Goal: Navigation & Orientation: Find specific page/section

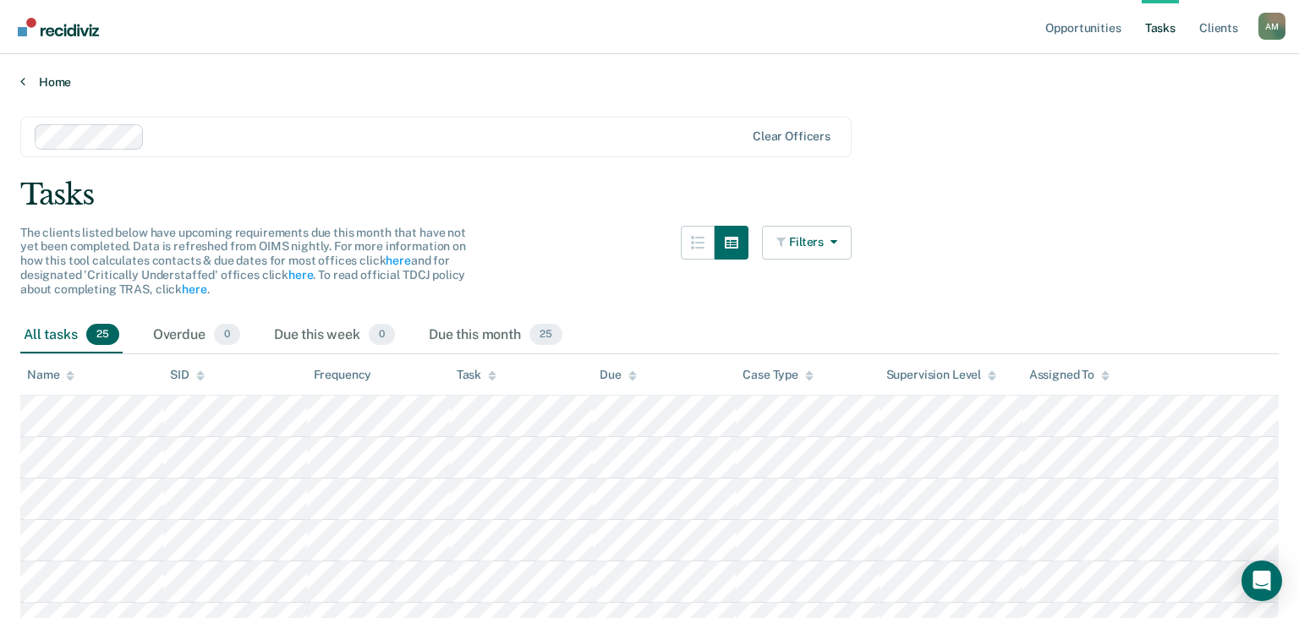
click at [49, 85] on link "Home" at bounding box center [649, 81] width 1258 height 15
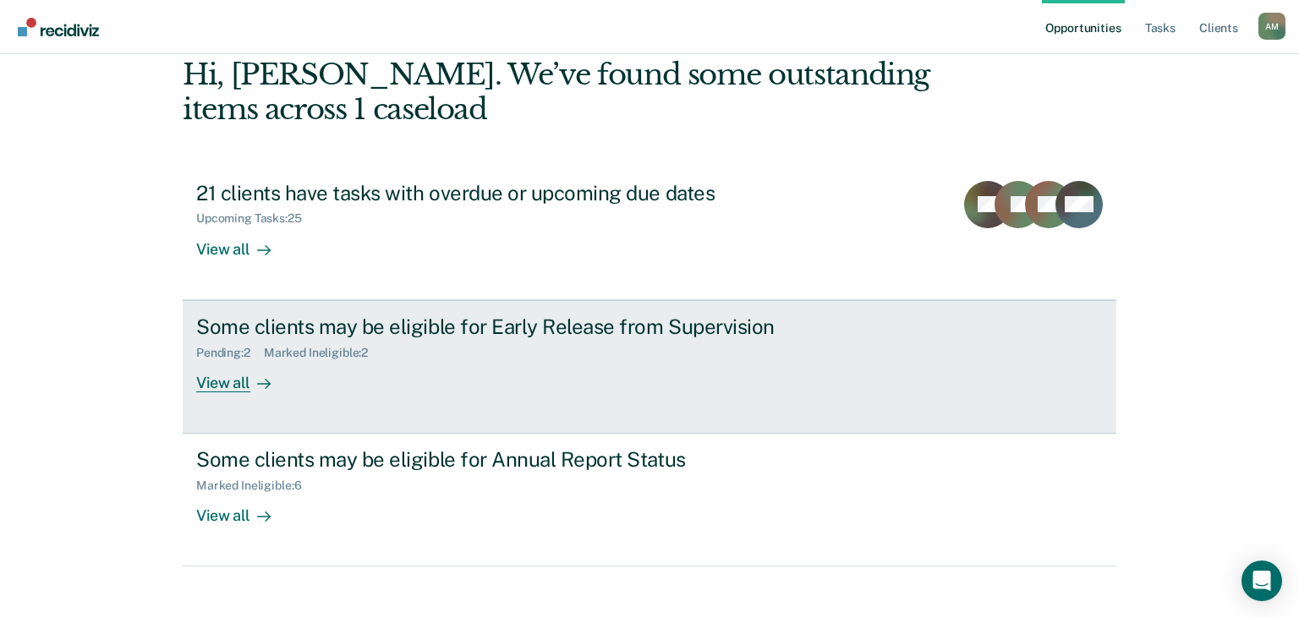
scroll to position [100, 0]
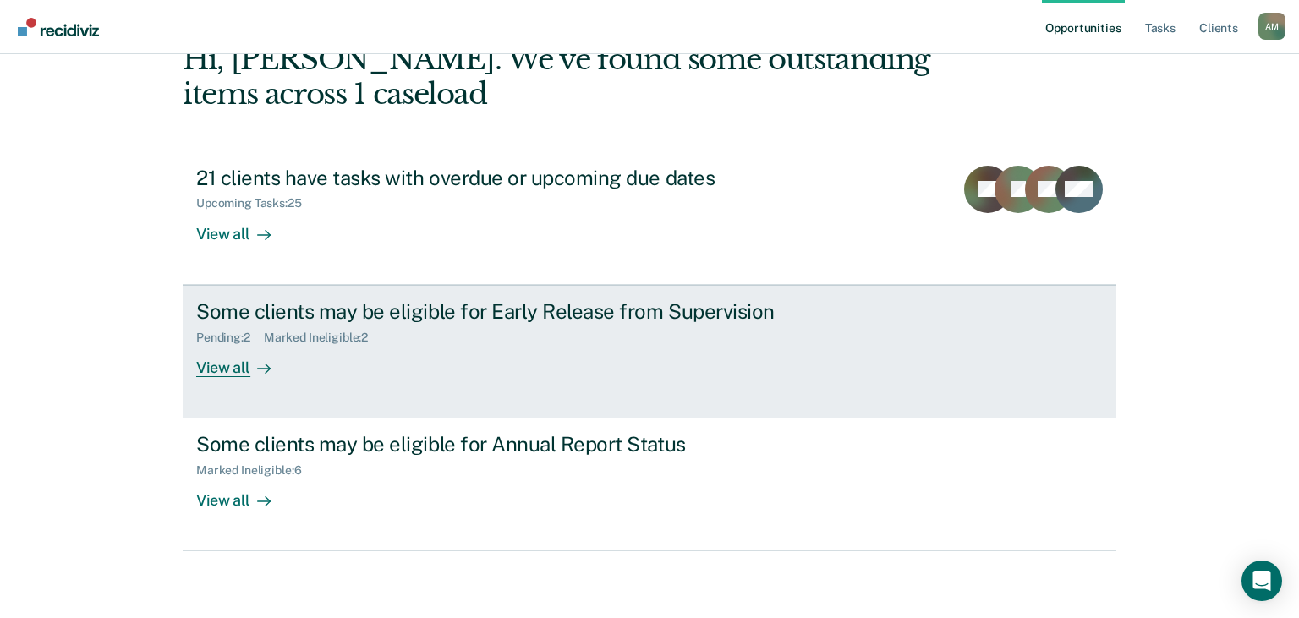
click at [392, 310] on div "Some clients may be eligible for Early Release from Supervision" at bounding box center [492, 311] width 593 height 25
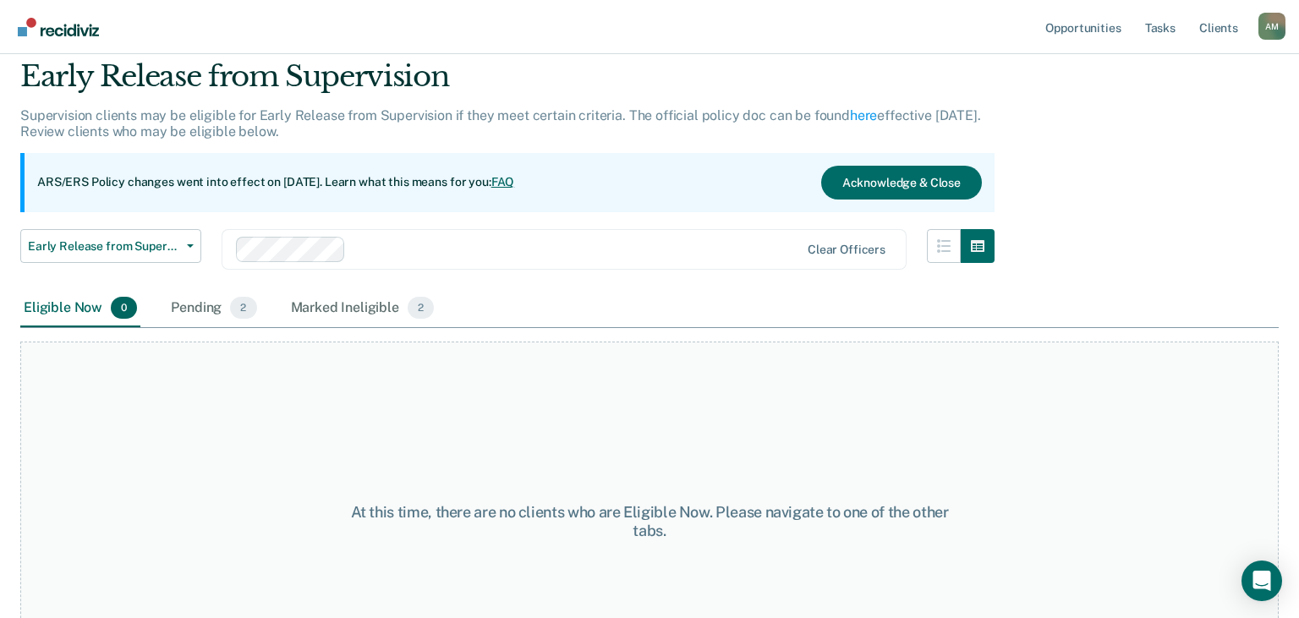
scroll to position [89, 0]
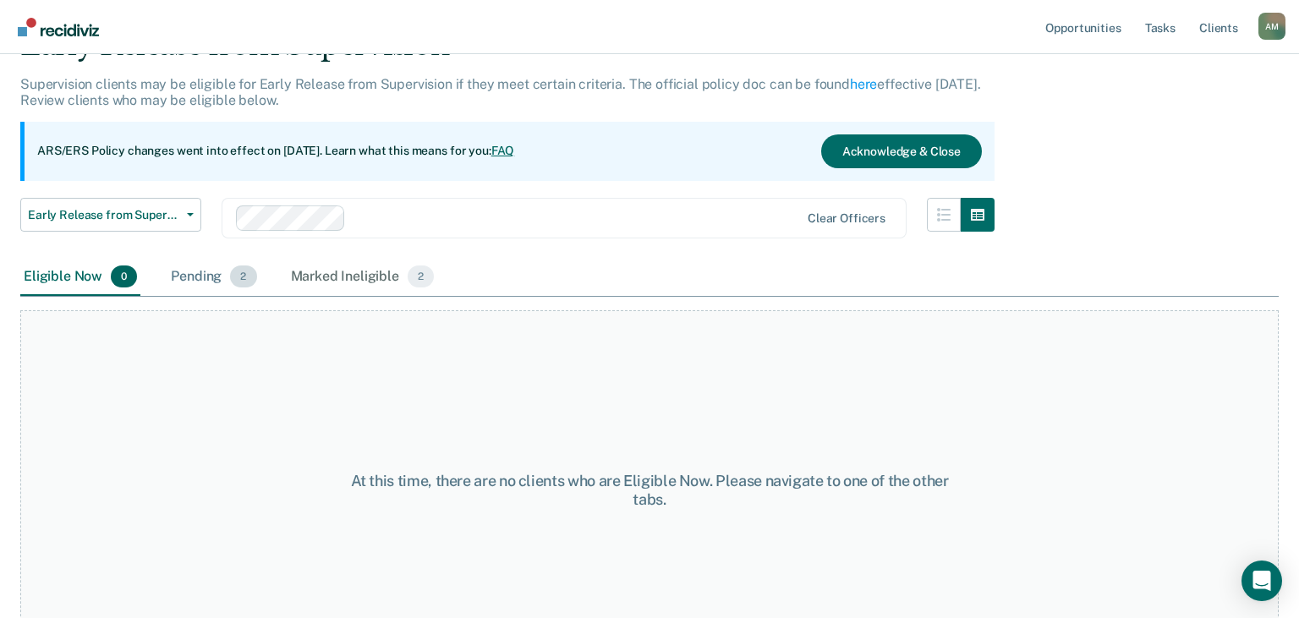
click at [201, 272] on div "Pending 2" at bounding box center [213, 277] width 92 height 37
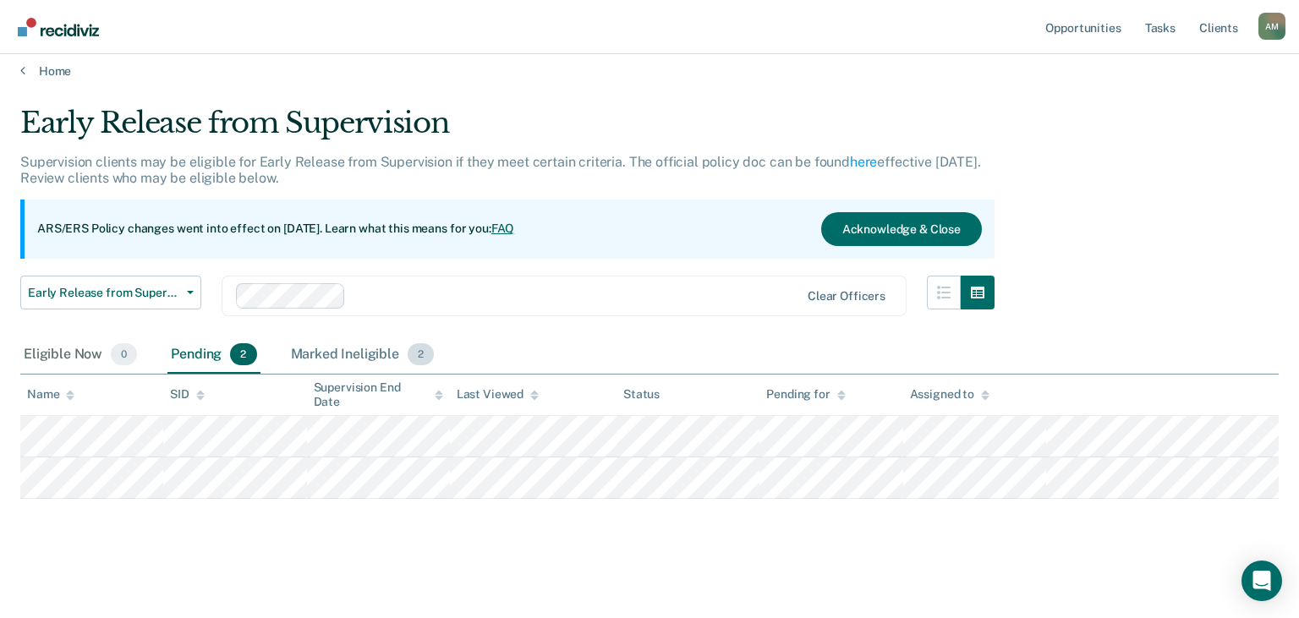
click at [368, 358] on div "Marked Ineligible 2" at bounding box center [362, 354] width 150 height 37
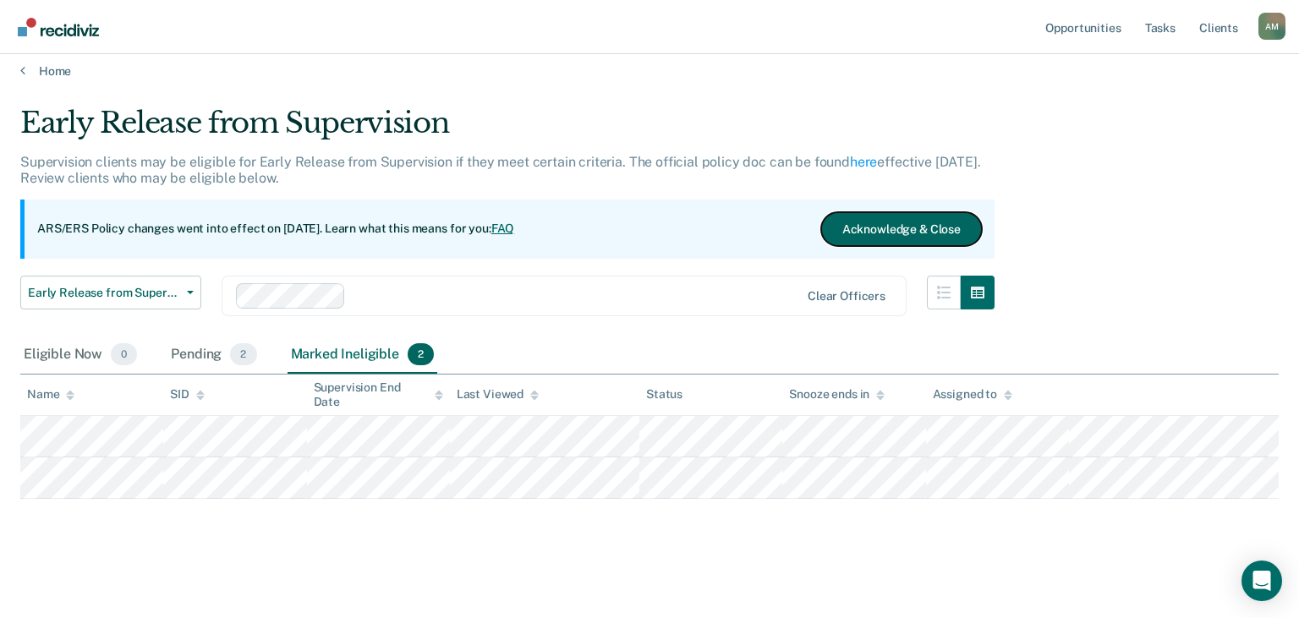
click at [647, 232] on button "Acknowledge & Close" at bounding box center [901, 229] width 161 height 34
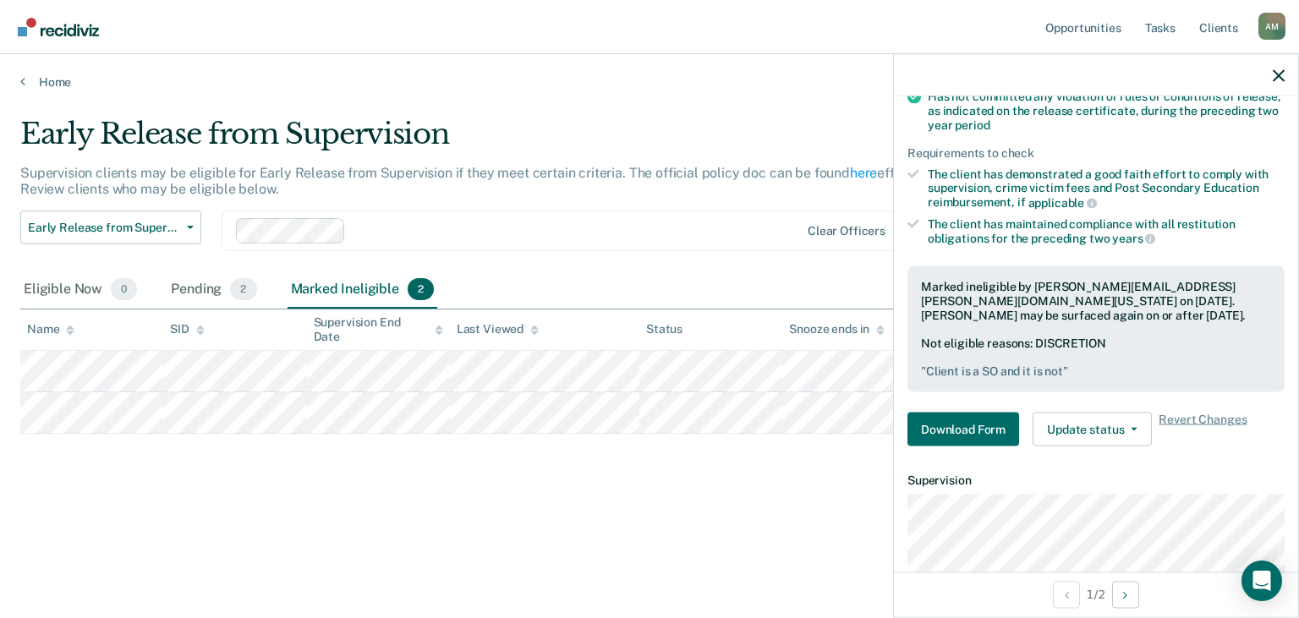
scroll to position [125, 0]
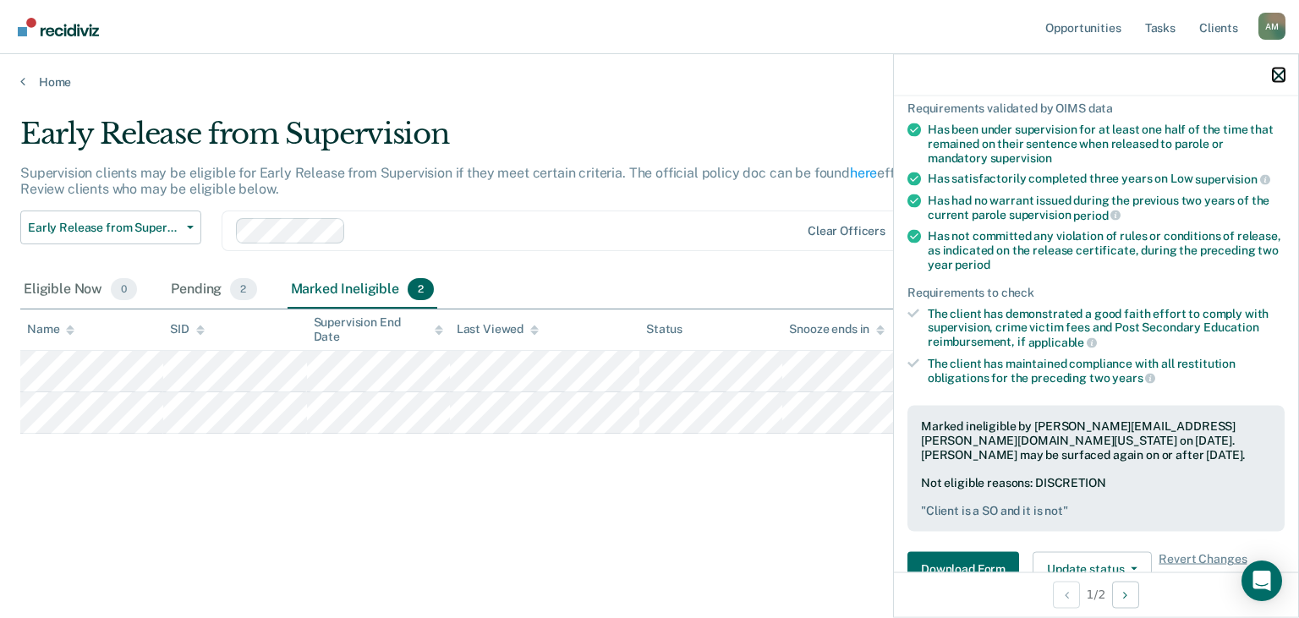
click at [647, 72] on icon "button" at bounding box center [1278, 75] width 12 height 12
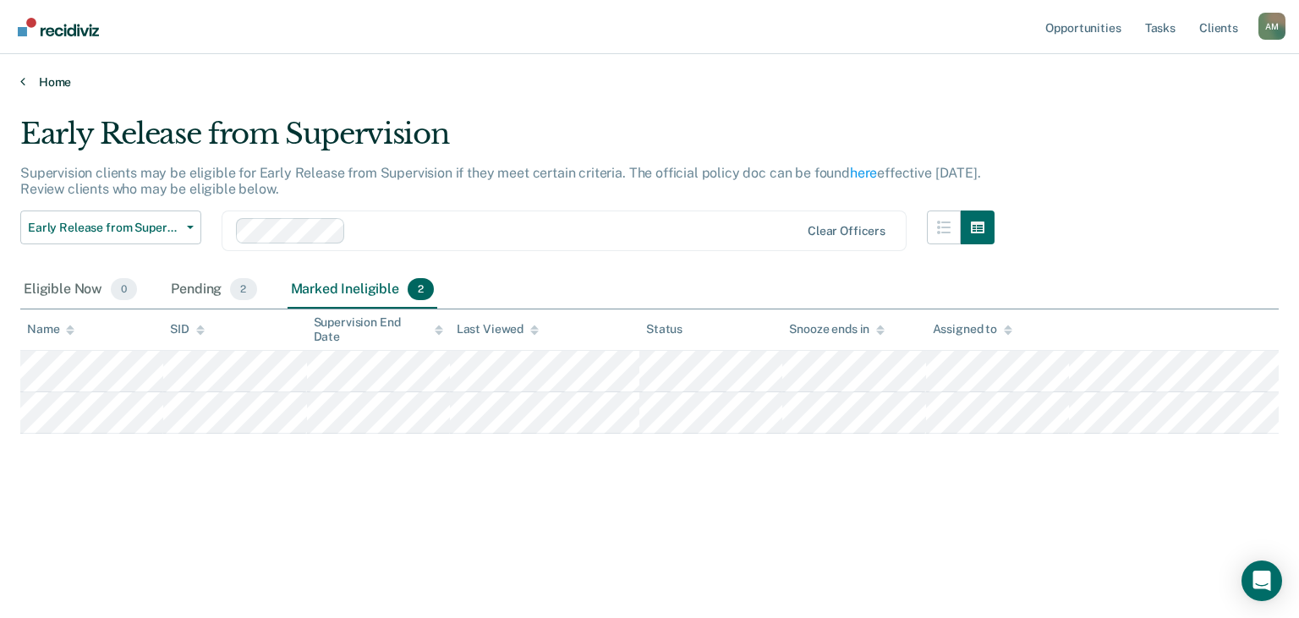
click at [50, 84] on link "Home" at bounding box center [649, 81] width 1258 height 15
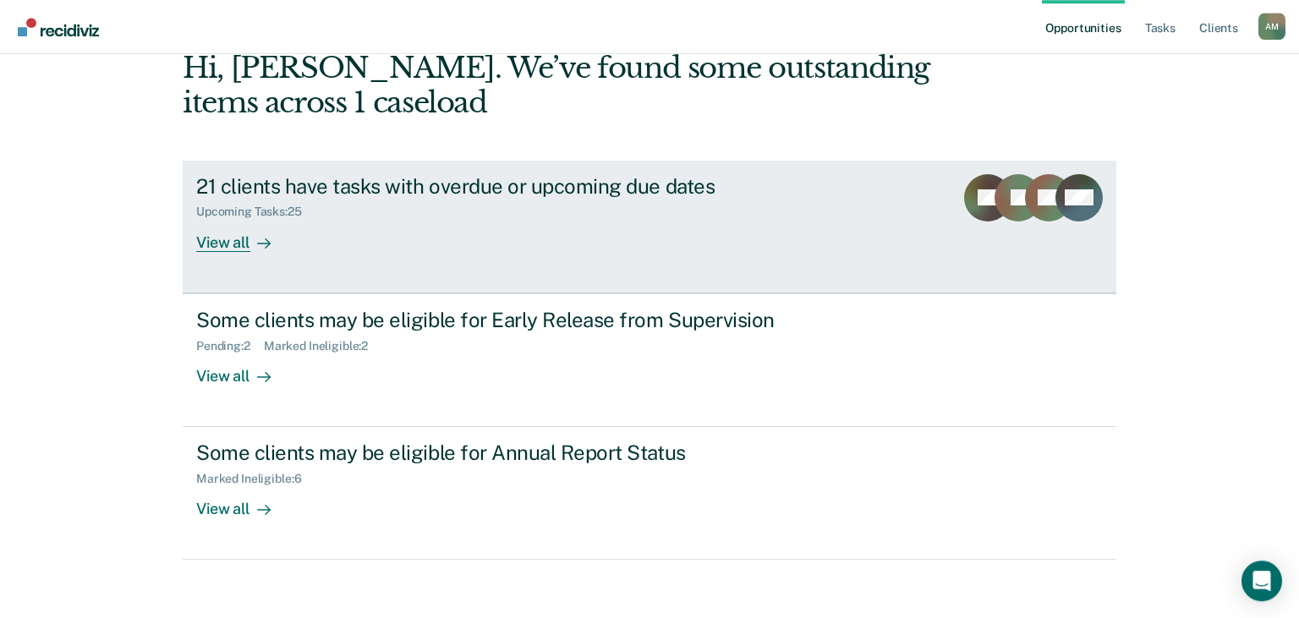
scroll to position [100, 0]
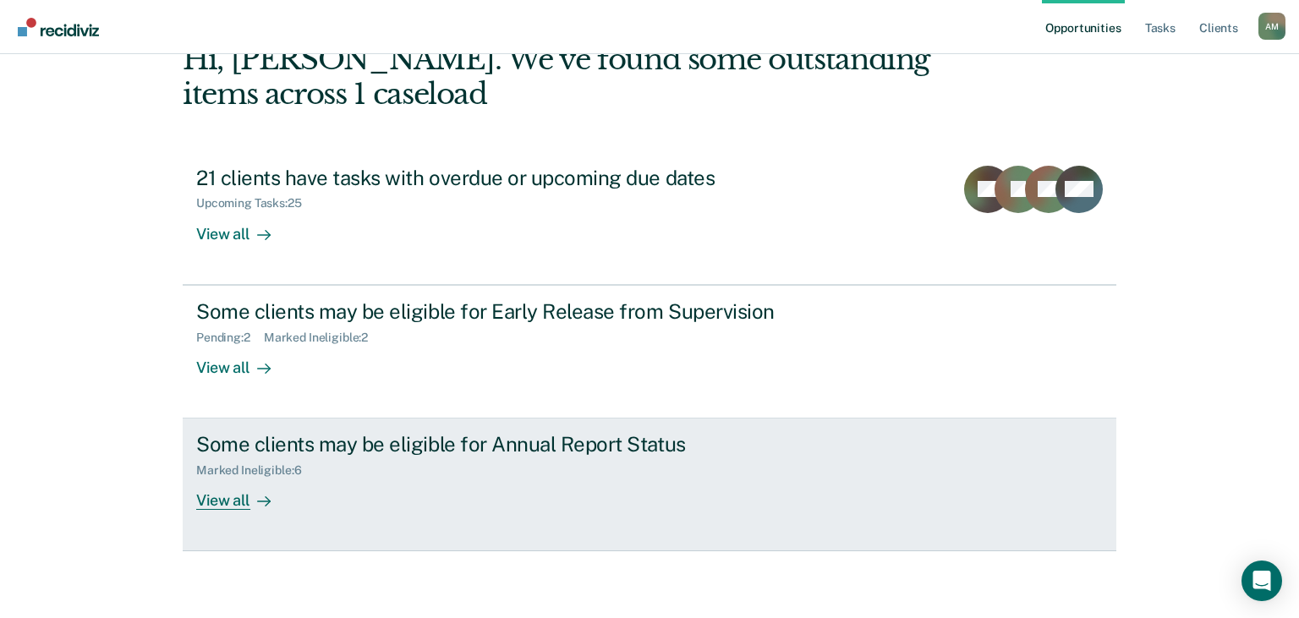
click at [257, 500] on icon at bounding box center [264, 502] width 14 height 14
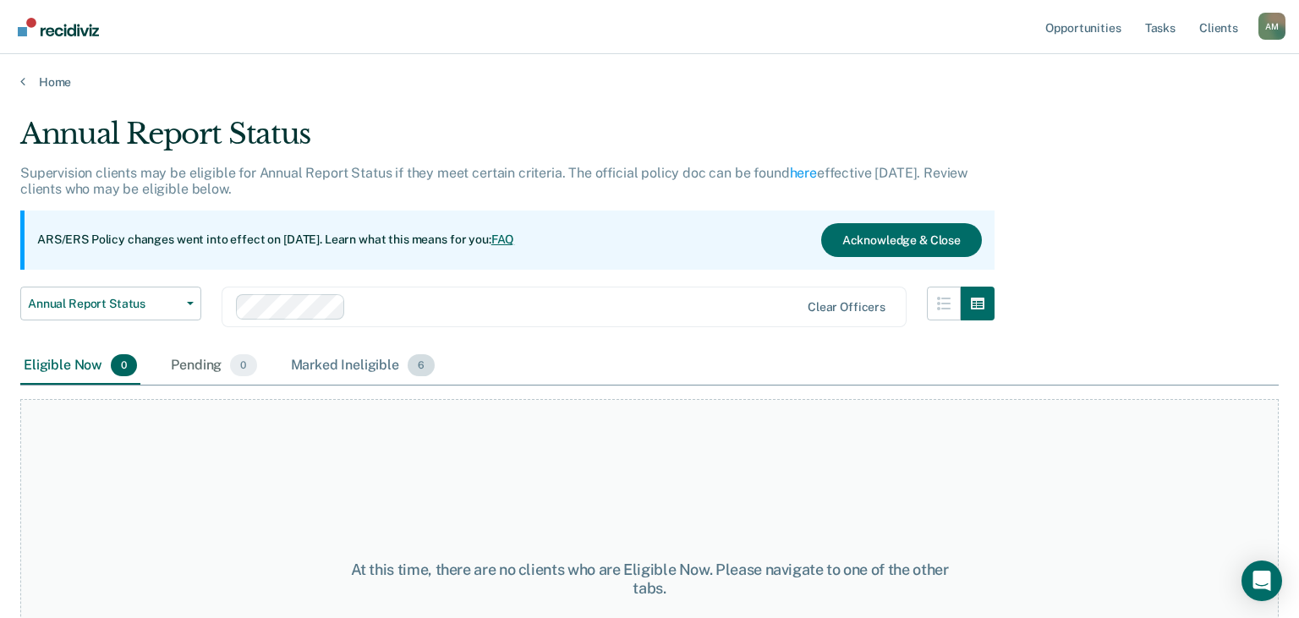
click at [399, 377] on div "Marked Ineligible 6" at bounding box center [362, 365] width 151 height 37
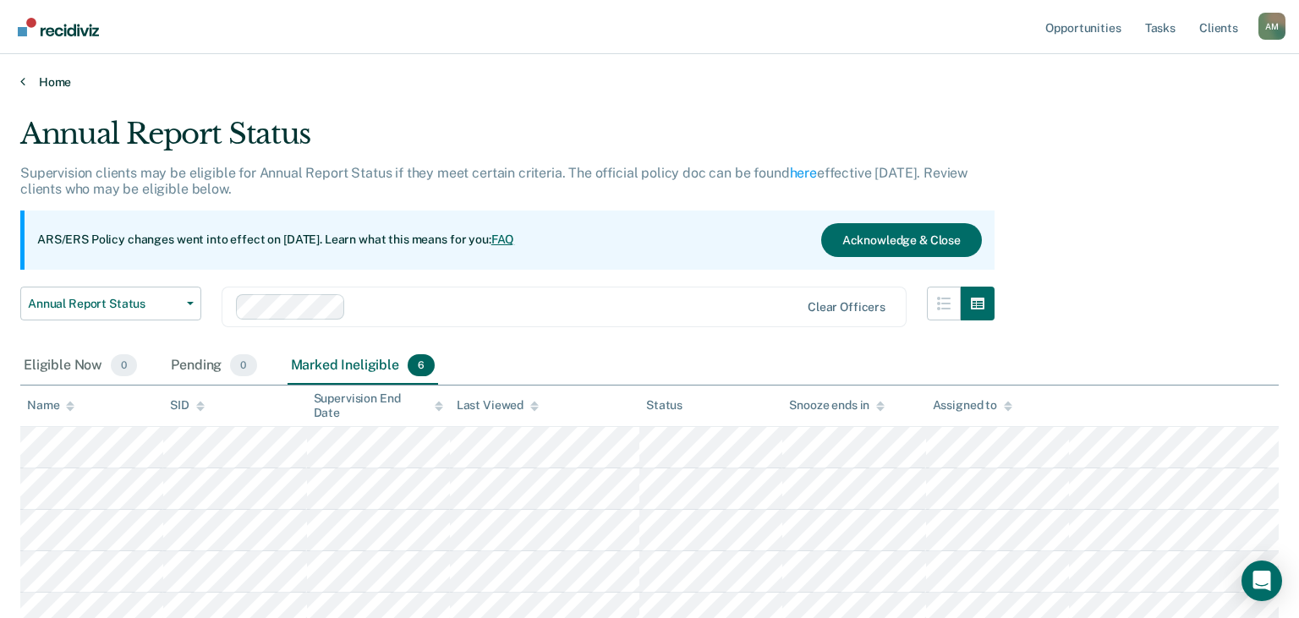
click at [43, 78] on link "Home" at bounding box center [649, 81] width 1258 height 15
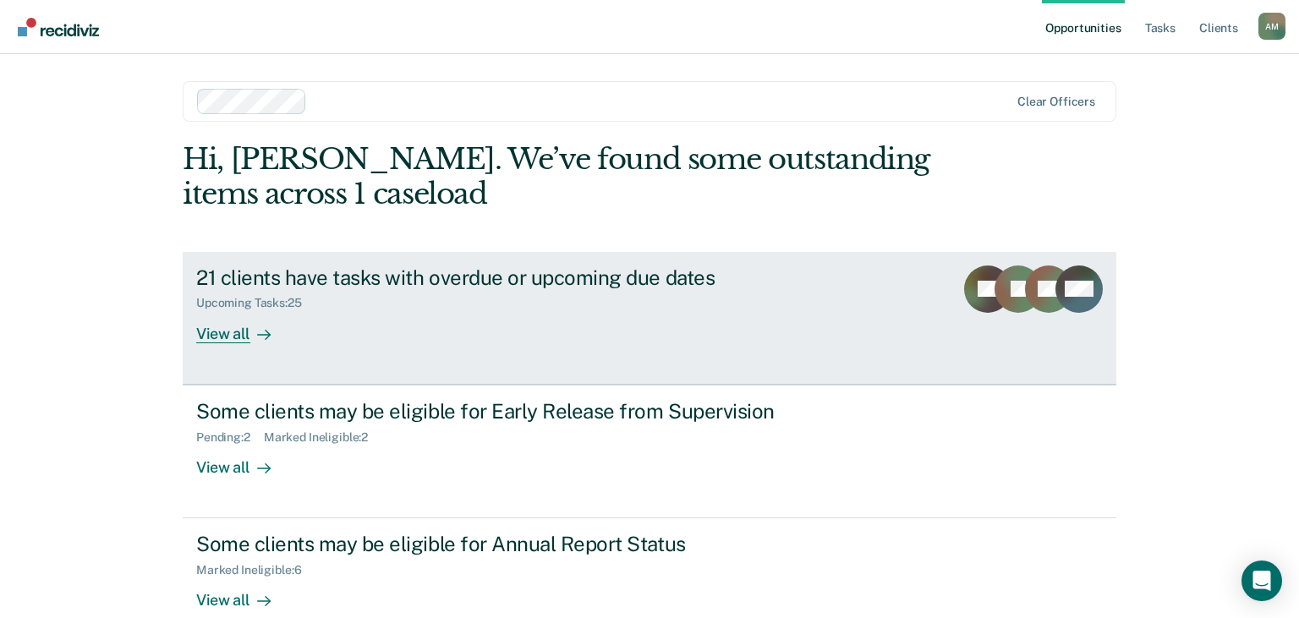
click at [253, 333] on div at bounding box center [260, 333] width 20 height 19
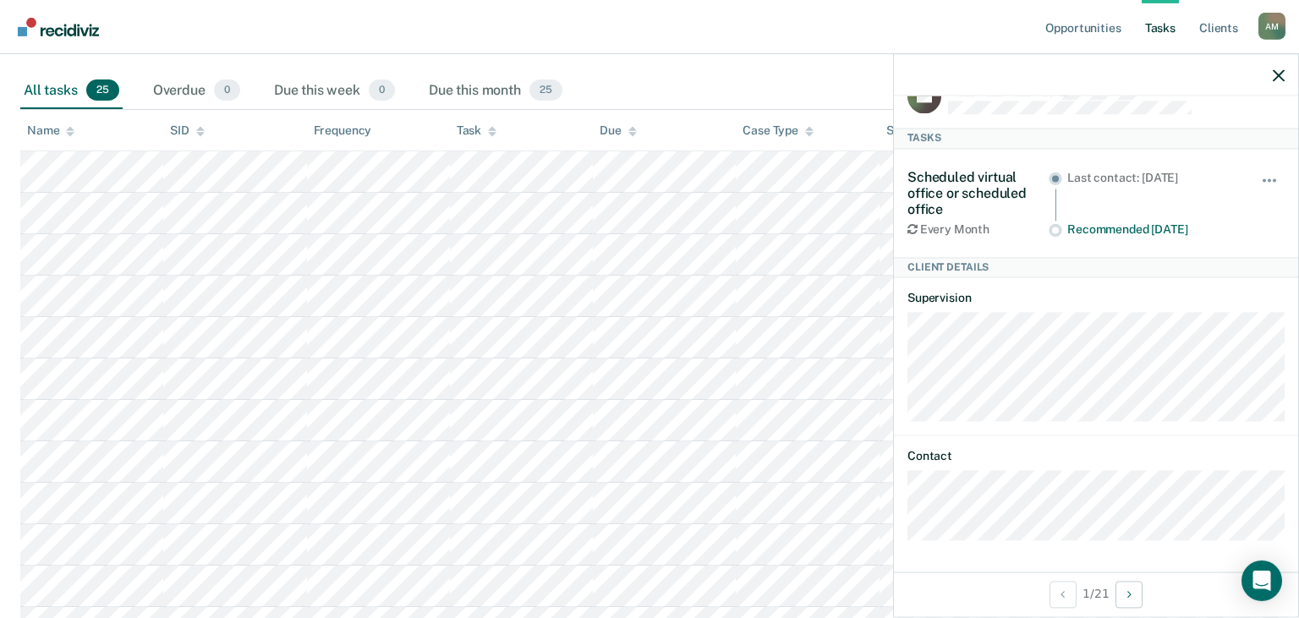
scroll to position [267, 0]
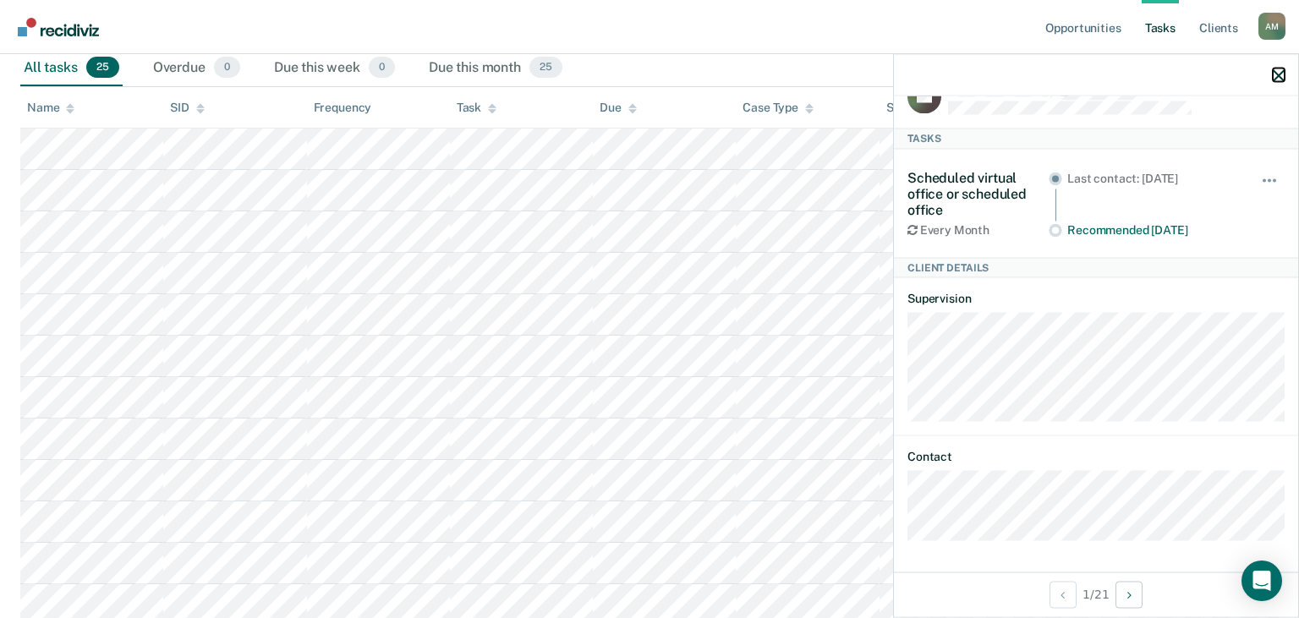
click at [647, 80] on icon "button" at bounding box center [1278, 75] width 12 height 12
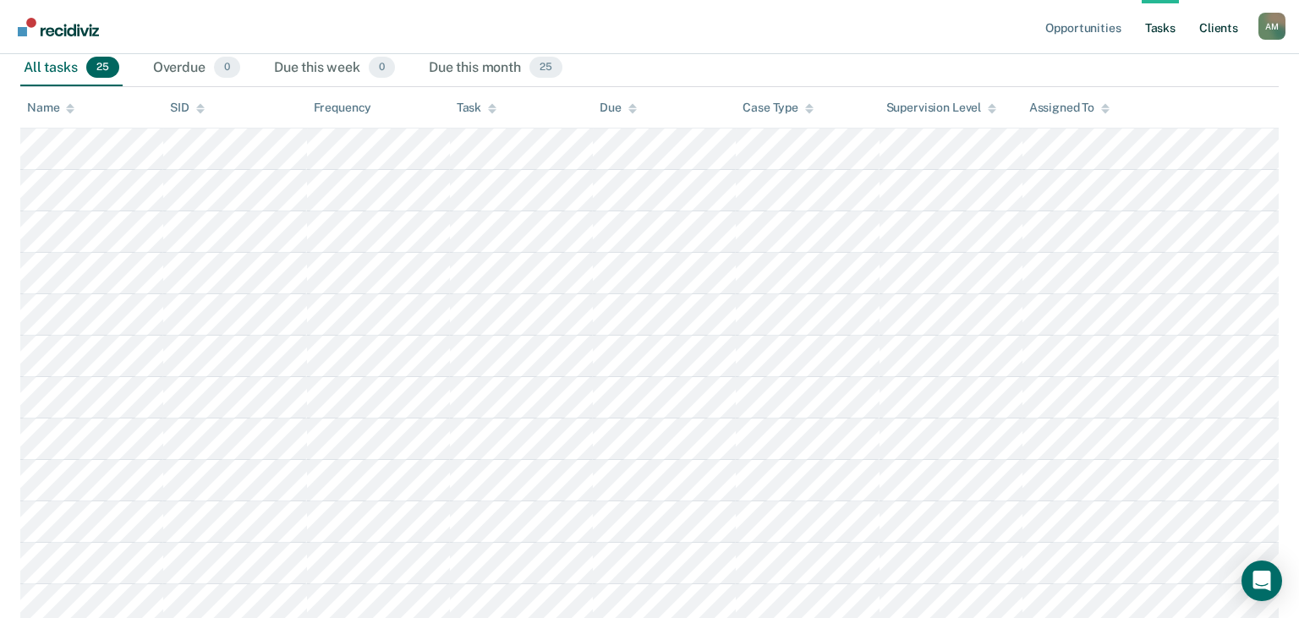
click at [647, 30] on link "Client s" at bounding box center [1218, 27] width 46 height 54
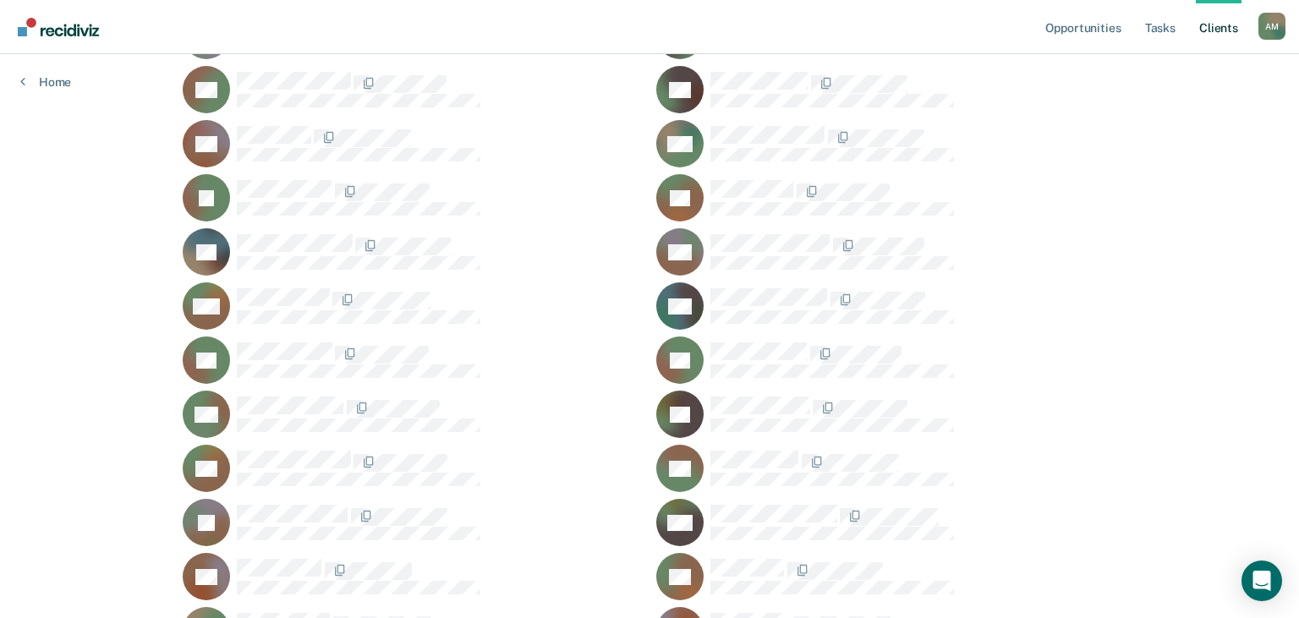
scroll to position [1102, 0]
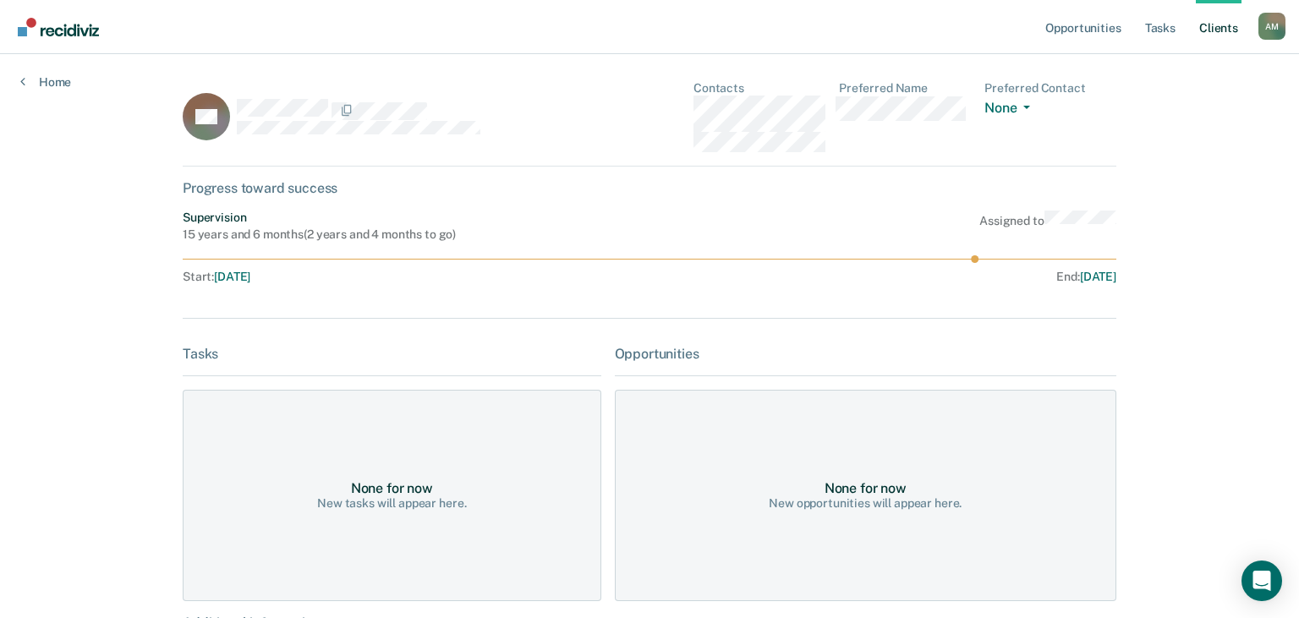
click at [647, 100] on dd "None Call Text Email None" at bounding box center [1050, 108] width 132 height 24
click at [647, 107] on span "button" at bounding box center [1023, 107] width 14 height 3
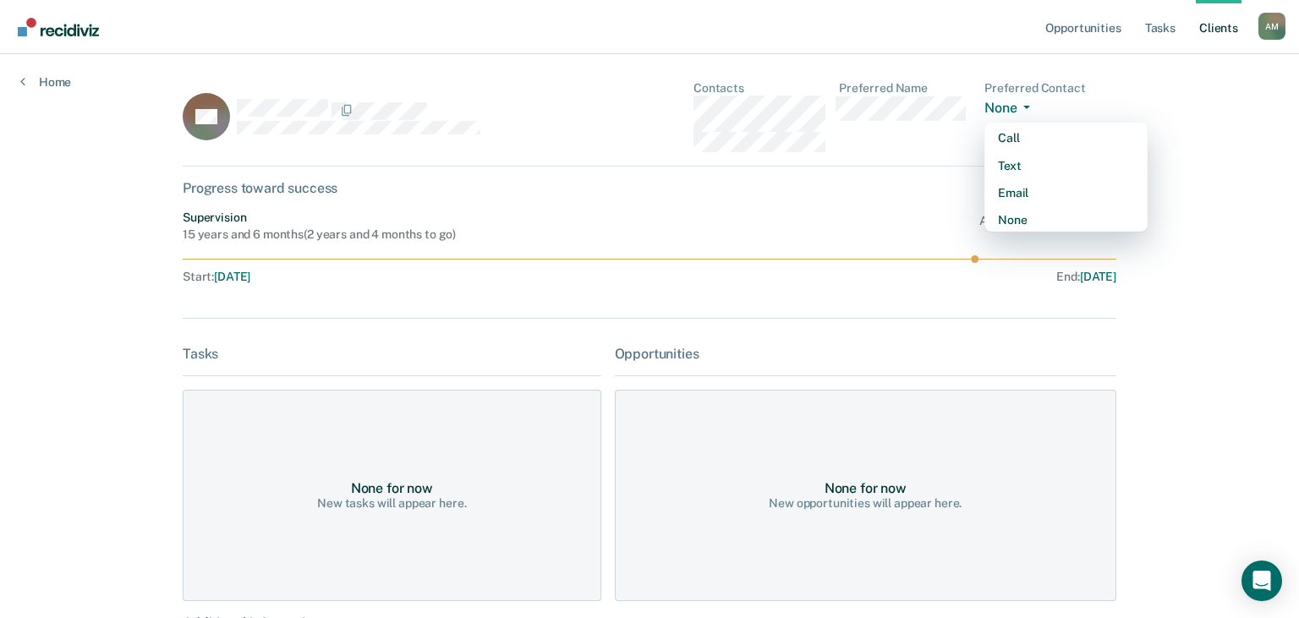
click at [647, 107] on span "button" at bounding box center [1023, 107] width 14 height 3
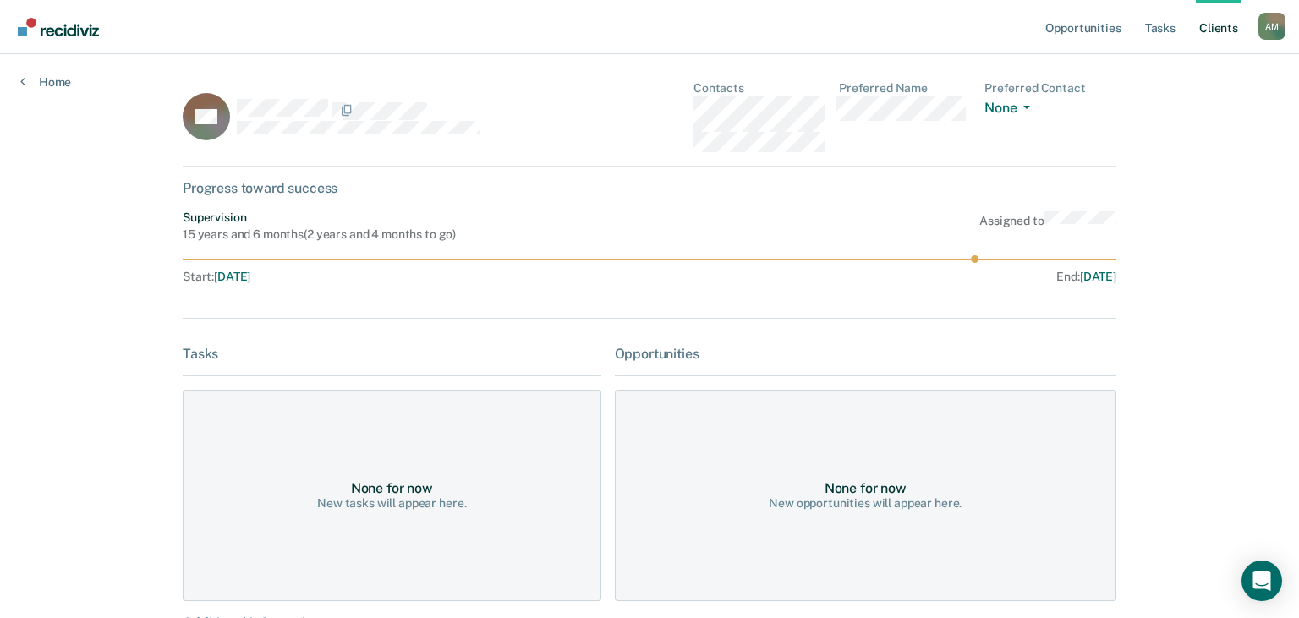
click at [647, 107] on div "Opportunities Tasks Client s [PERSON_NAME] A M Profile How it works Log Out Hom…" at bounding box center [649, 406] width 1299 height 813
click at [43, 83] on link "Home" at bounding box center [45, 81] width 51 height 15
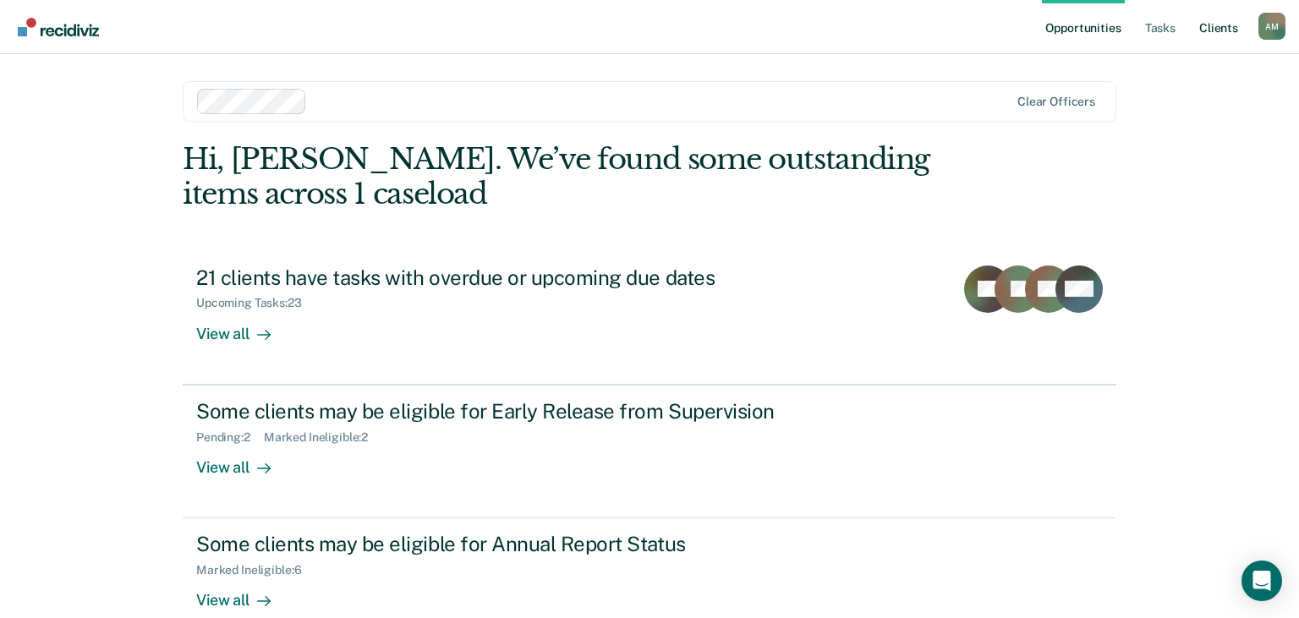
click at [647, 25] on link "Client s" at bounding box center [1218, 27] width 46 height 54
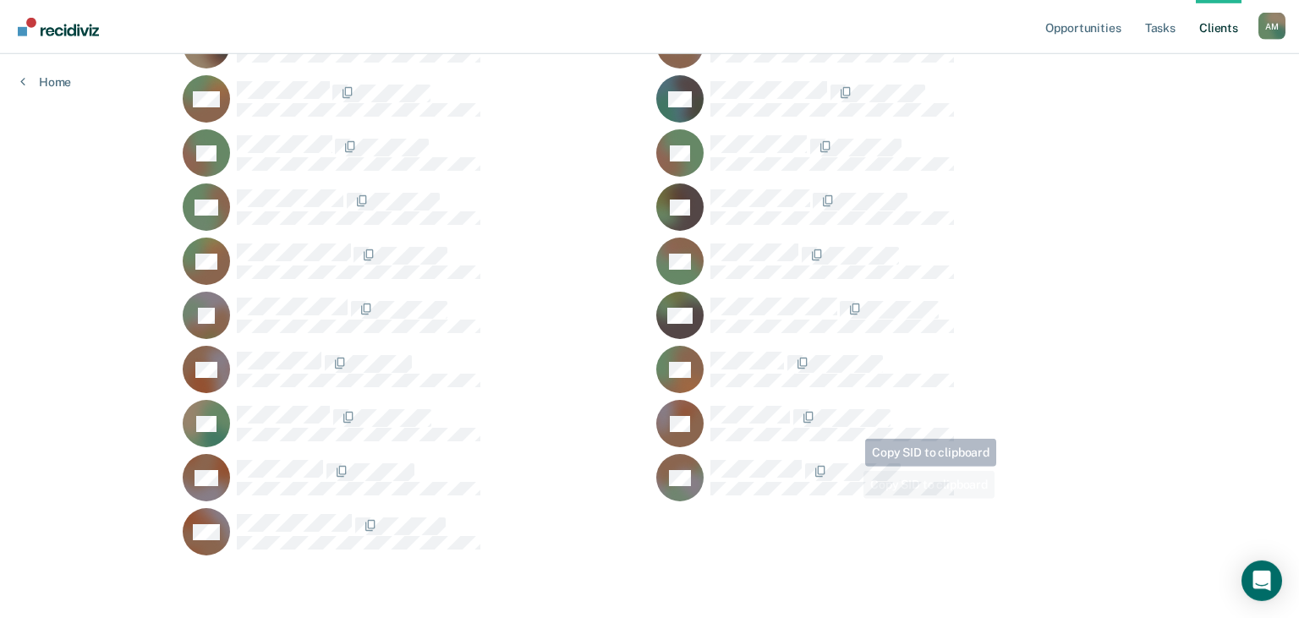
scroll to position [1102, 0]
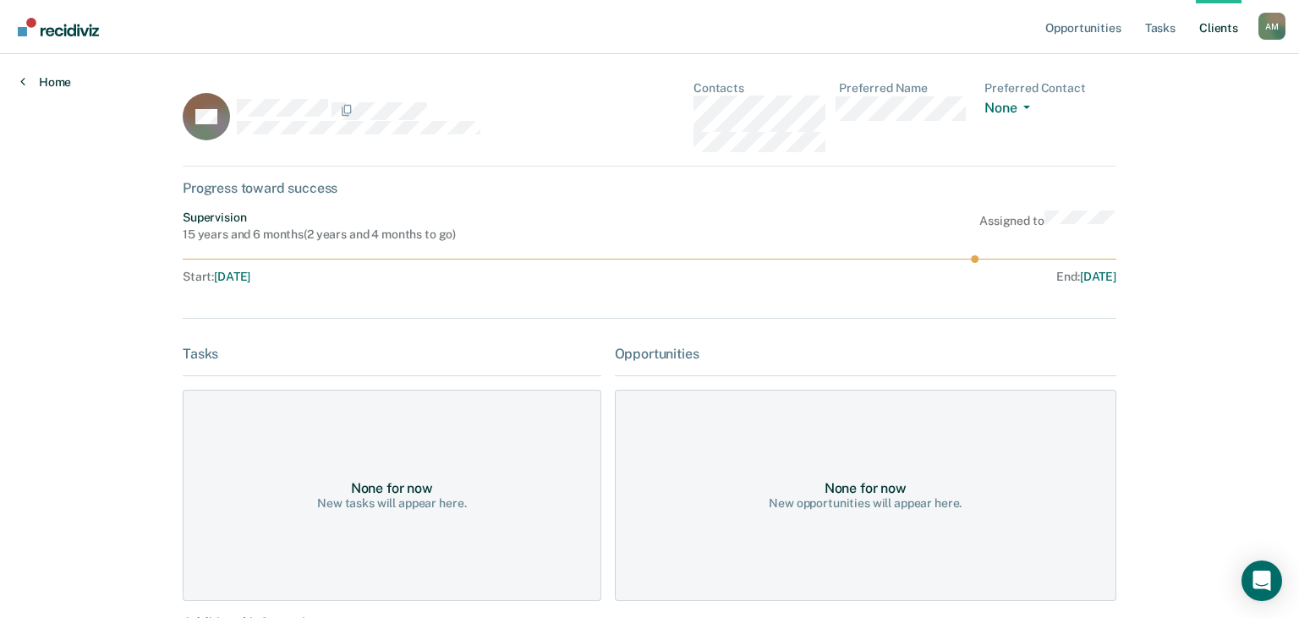
click at [37, 83] on link "Home" at bounding box center [45, 81] width 51 height 15
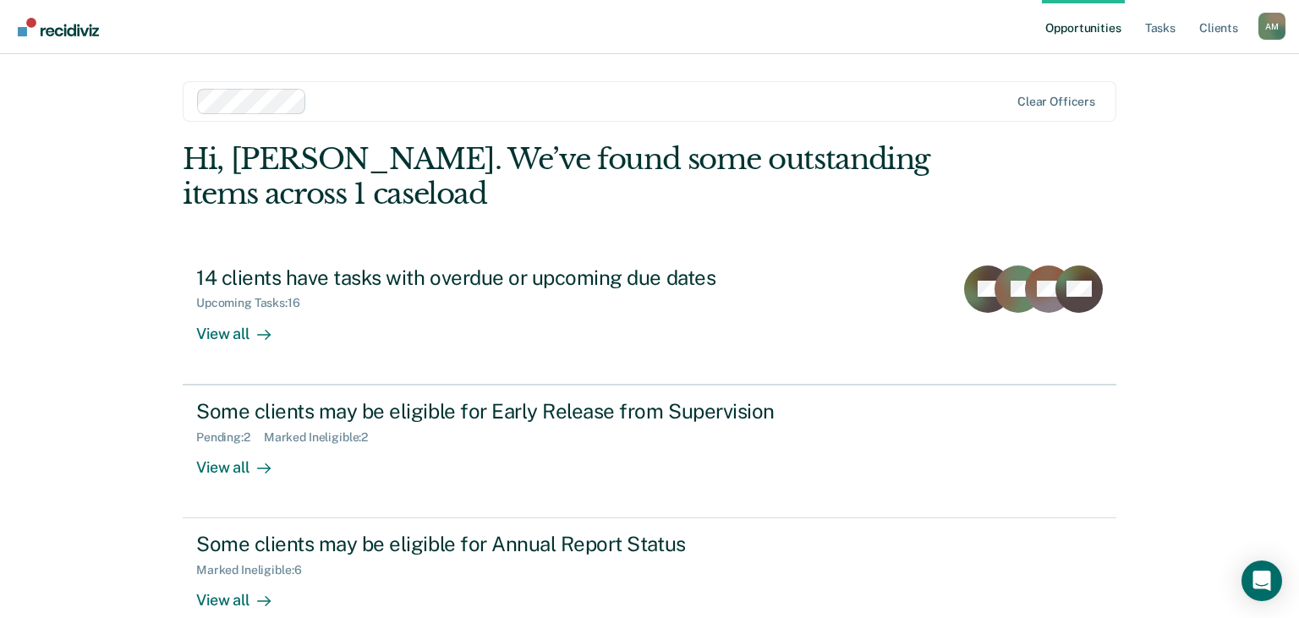
click at [647, 34] on link "Opportunities" at bounding box center [1083, 27] width 82 height 54
click at [647, 30] on link "Tasks" at bounding box center [1159, 27] width 37 height 54
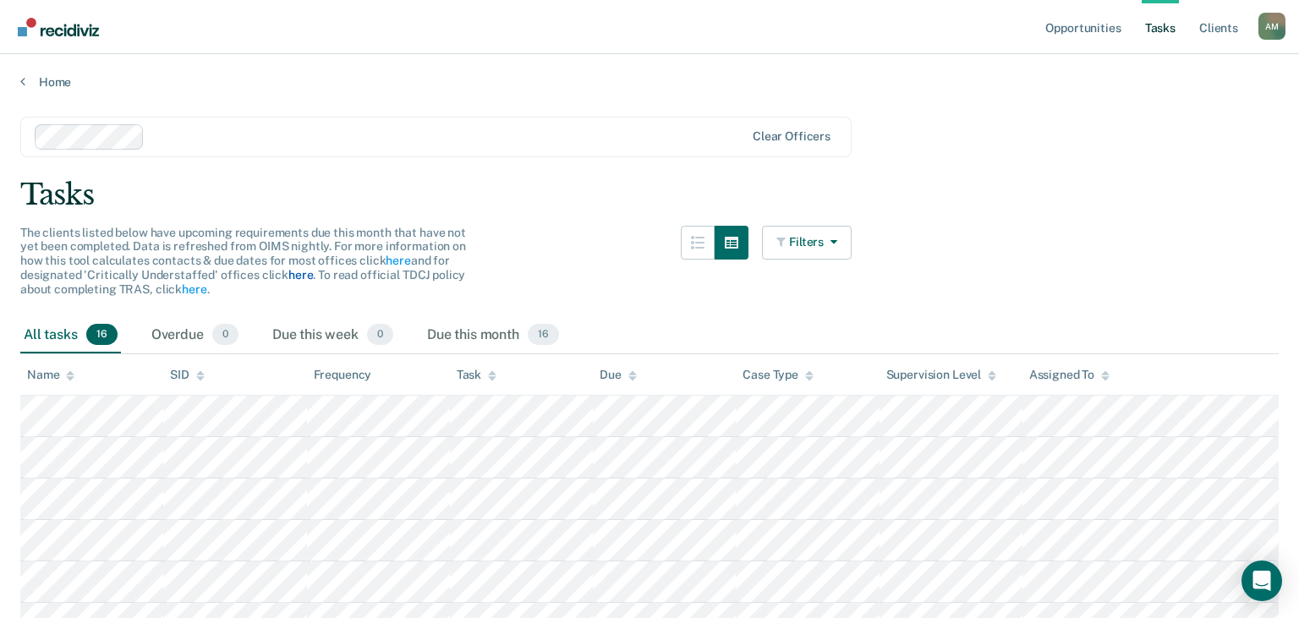
click at [303, 275] on link "here" at bounding box center [300, 275] width 25 height 14
